Goal: Information Seeking & Learning: Learn about a topic

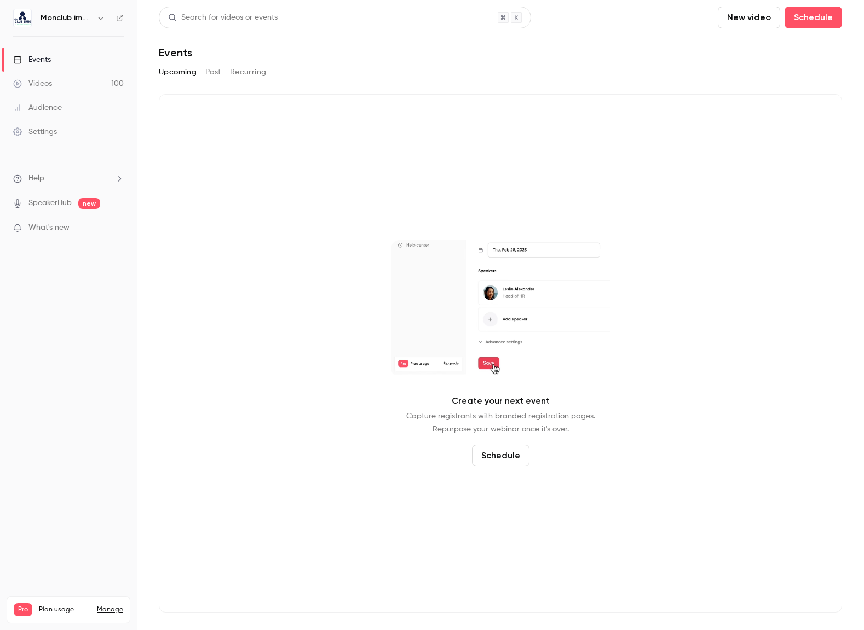
click at [62, 91] on link "Videos 100" at bounding box center [68, 84] width 137 height 24
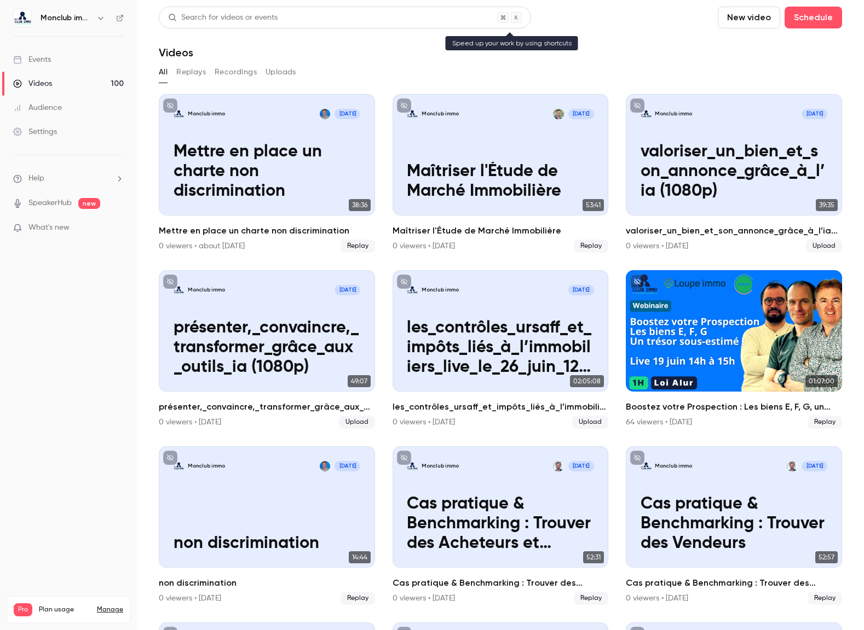
click at [242, 19] on div "Search for videos or events" at bounding box center [222, 17] width 109 height 11
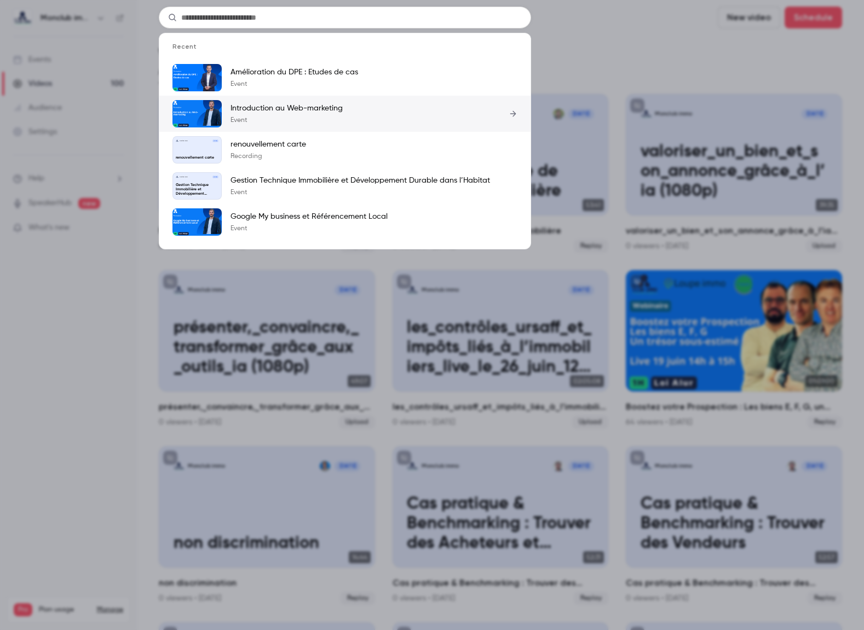
click at [283, 114] on div "Introduction au Web-marketing Event" at bounding box center [286, 114] width 112 height 22
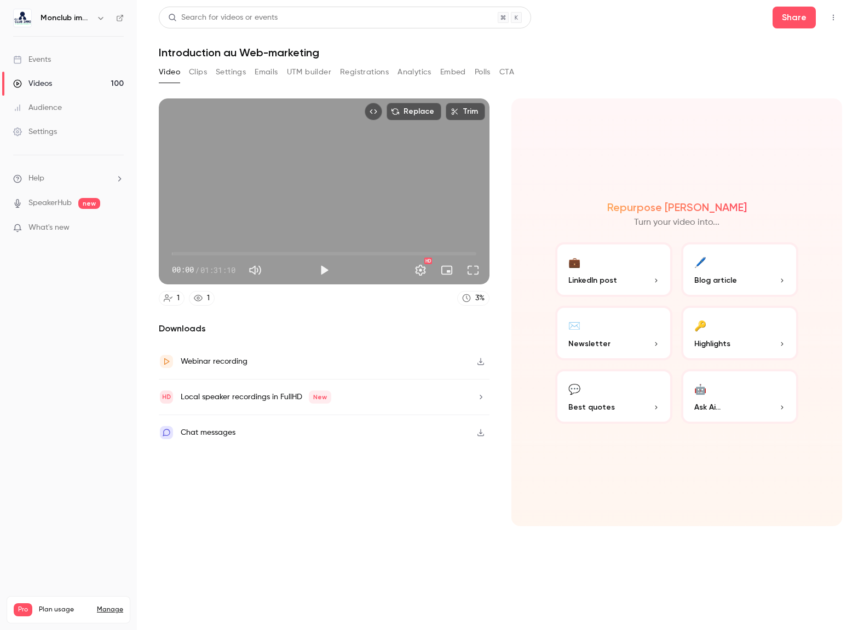
click at [748, 266] on button "🖊️ Blog article" at bounding box center [739, 269] width 117 height 55
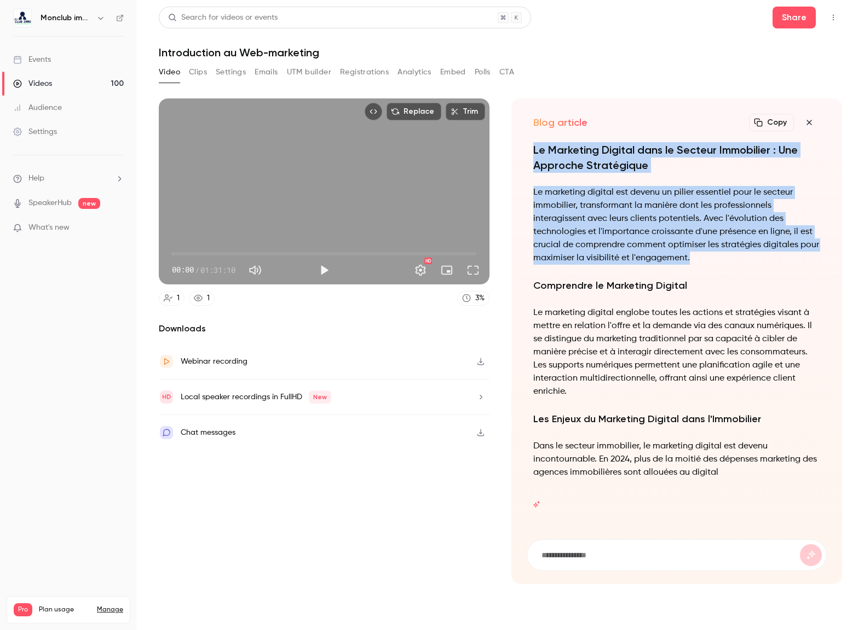
drag, startPoint x: 546, startPoint y: 197, endPoint x: 692, endPoint y: 259, distance: 159.2
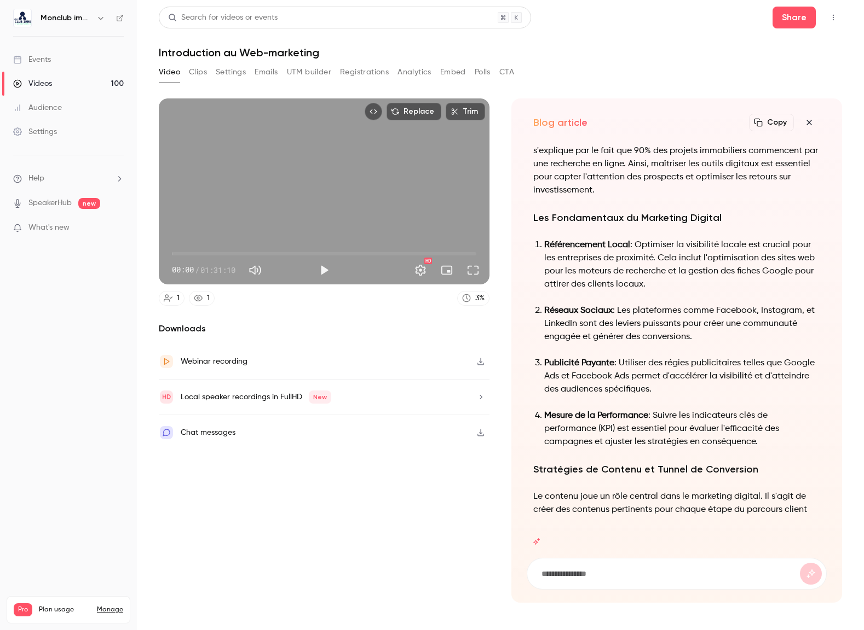
drag, startPoint x: 532, startPoint y: 228, endPoint x: 807, endPoint y: 443, distance: 349.3
click at [807, 443] on div "Le Marketing Digital dans le Secteur Immobilier : Une Approche Stratégique Le m…" at bounding box center [676, 343] width 300 height 403
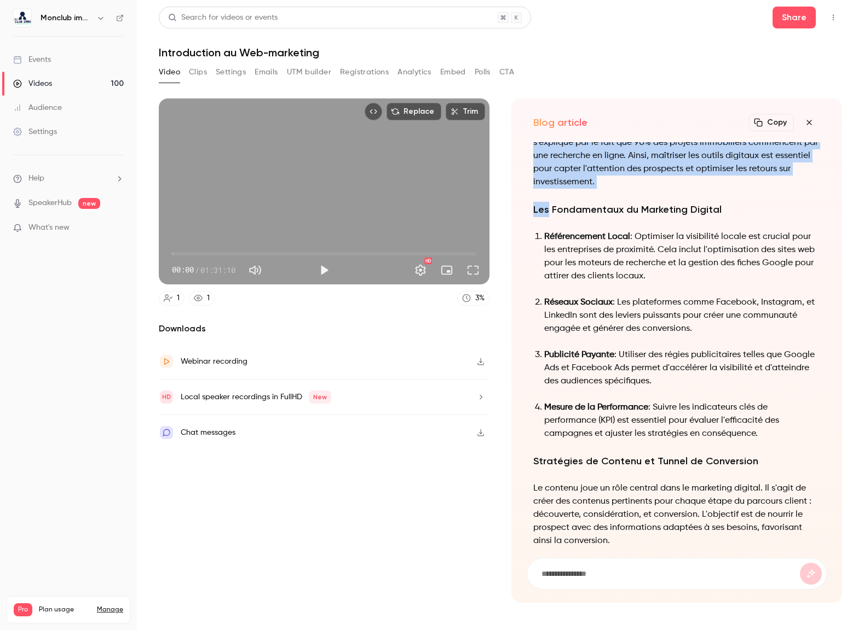
drag, startPoint x: 774, startPoint y: 428, endPoint x: 547, endPoint y: 205, distance: 318.5
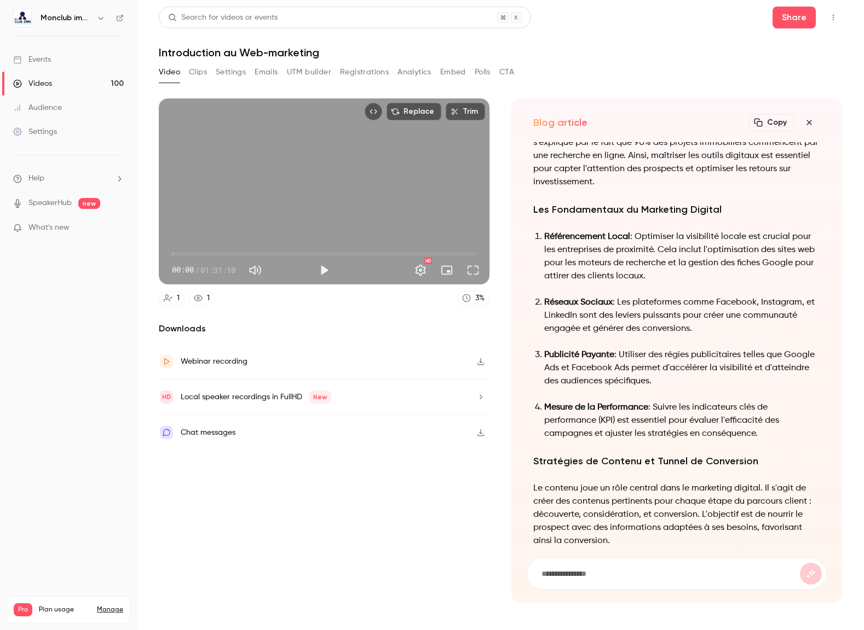
click at [531, 206] on div "Le Marketing Digital dans le Secteur Immobilier : Une Approche Stratégique Le m…" at bounding box center [676, 343] width 300 height 403
drag, startPoint x: 555, startPoint y: 244, endPoint x: 543, endPoint y: 219, distance: 26.9
click at [551, 237] on p "Référencement Local : Optimiser la visibilité locale est crucial pour les entre…" at bounding box center [682, 256] width 276 height 53
drag, startPoint x: 761, startPoint y: 436, endPoint x: 654, endPoint y: 381, distance: 119.7
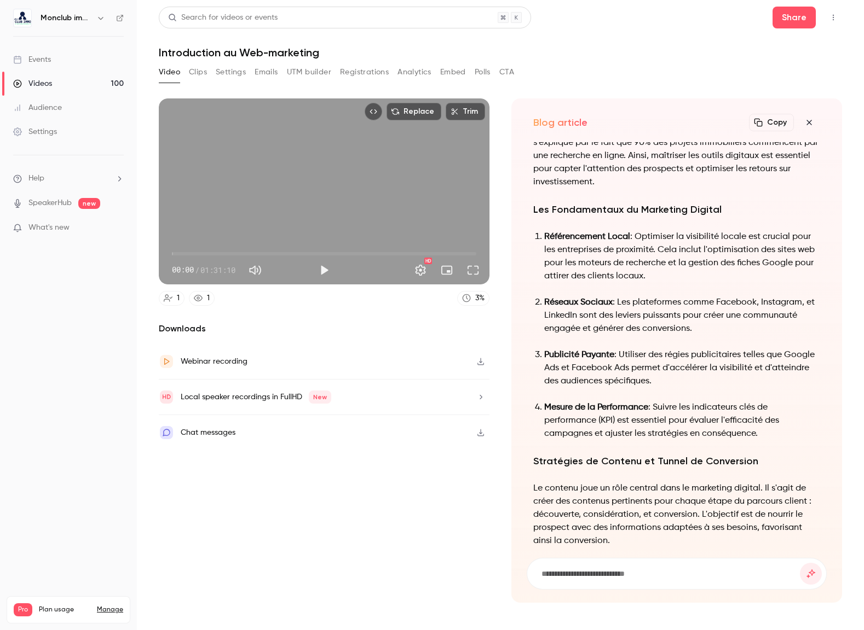
drag, startPoint x: 533, startPoint y: 210, endPoint x: 774, endPoint y: 436, distance: 330.6
click at [774, 436] on div "Le Marketing Digital dans le Secteur Immobilier : Une Approche Stratégique Le m…" at bounding box center [676, 300] width 287 height 1003
copy div "Les Fondamentaux du Marketing Digital Référencement Local : Optimiser la visibi…"
